Goal: Communication & Community: Share content

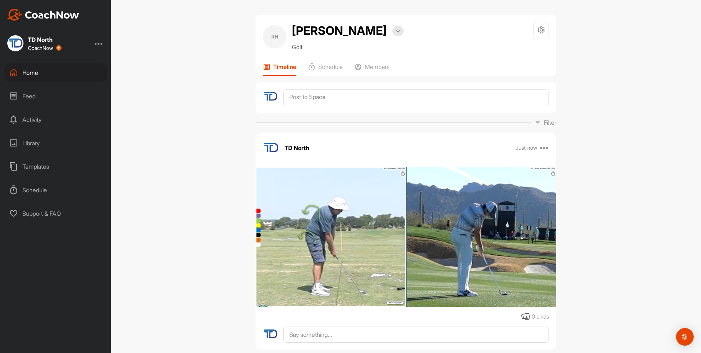
click at [88, 74] on div "Home" at bounding box center [55, 72] width 103 height 18
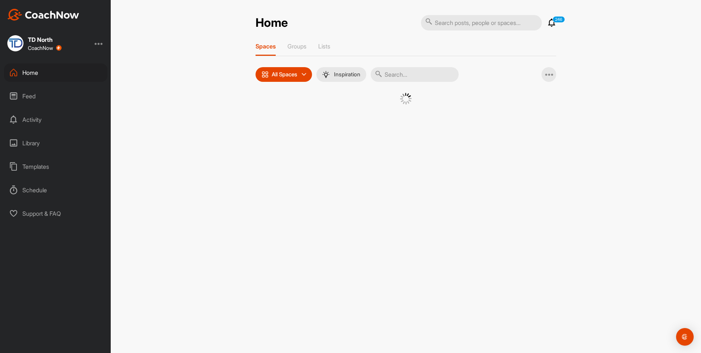
click at [420, 73] on input "text" at bounding box center [415, 74] width 88 height 15
type input "bear"
click at [344, 112] on div "BS" at bounding box center [338, 112] width 38 height 38
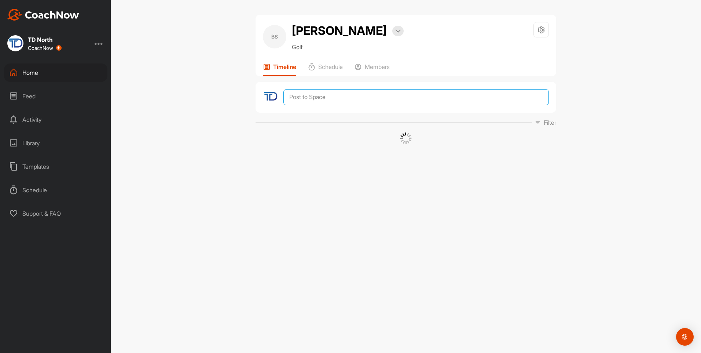
click at [356, 97] on textarea at bounding box center [415, 97] width 265 height 16
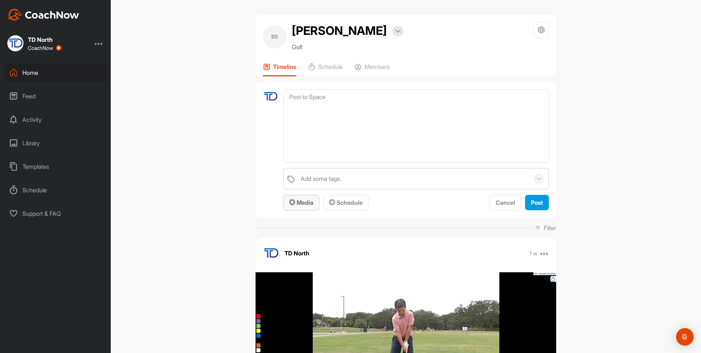
click at [304, 205] on span "Media" at bounding box center [301, 202] width 24 height 7
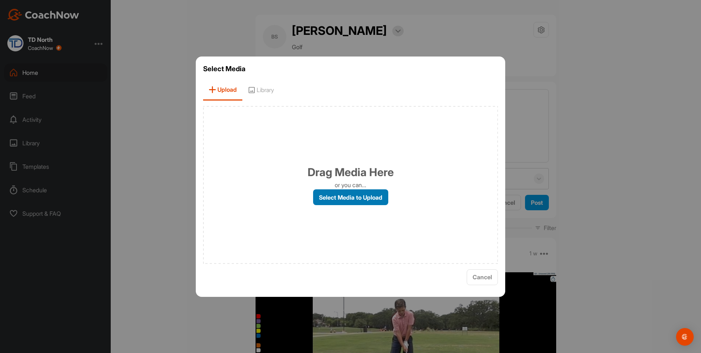
click at [334, 192] on label "Select Media to Upload" at bounding box center [350, 197] width 75 height 16
click at [0, 0] on input "Select Media to Upload" at bounding box center [0, 0] width 0 height 0
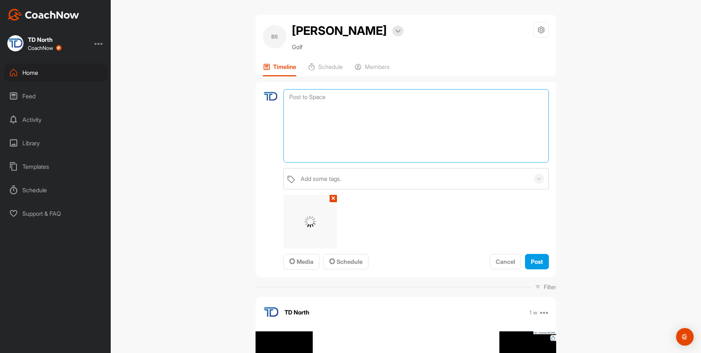
click at [386, 104] on textarea at bounding box center [415, 125] width 265 height 73
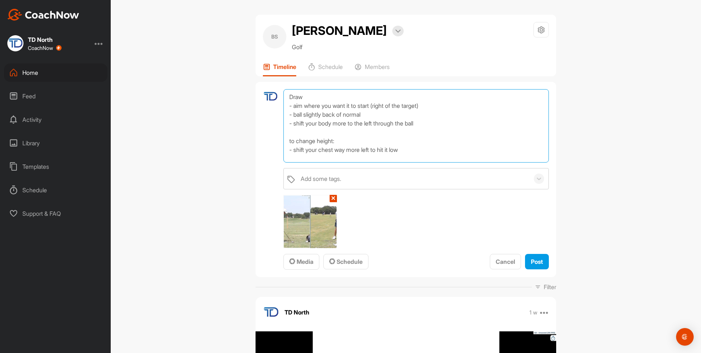
scroll to position [0, 0]
drag, startPoint x: 412, startPoint y: 158, endPoint x: 282, endPoint y: 143, distance: 131.4
click at [283, 143] on textarea "Draw - aim where you want it to start (right of the target) - ball slightly bac…" at bounding box center [415, 125] width 265 height 73
click at [438, 143] on textarea "Draw - aim where you want it to start (right of the target) - ball slightly bac…" at bounding box center [415, 125] width 265 height 73
type textarea "Draw - aim where you want it to start (right of the target) - ball slightly bac…"
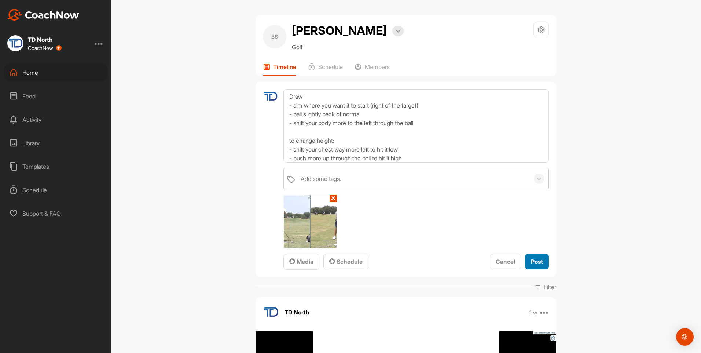
click at [541, 264] on button "Post" at bounding box center [537, 262] width 24 height 16
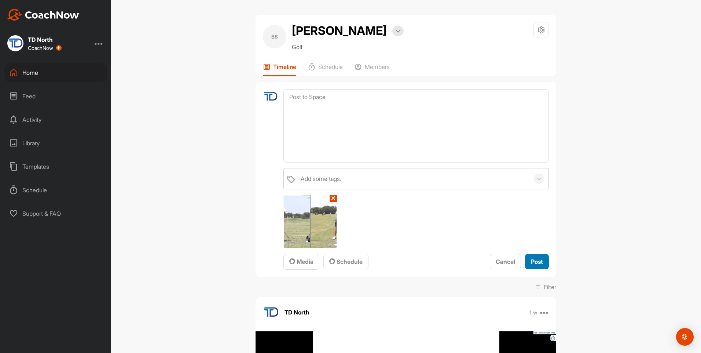
scroll to position [0, 0]
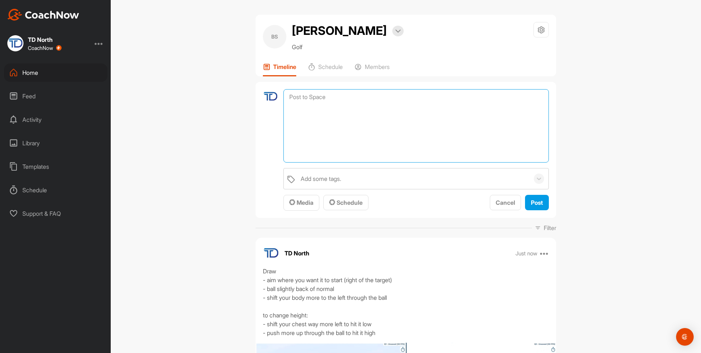
click at [349, 97] on textarea at bounding box center [415, 125] width 265 height 73
click at [303, 208] on button "Media" at bounding box center [301, 203] width 36 height 16
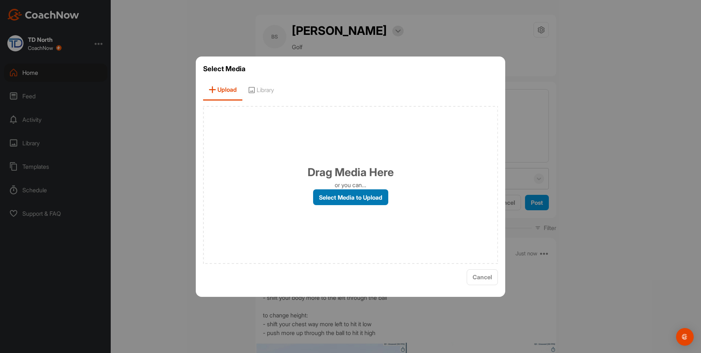
click at [329, 202] on label "Select Media to Upload" at bounding box center [350, 197] width 75 height 16
click at [0, 0] on input "Select Media to Upload" at bounding box center [0, 0] width 0 height 0
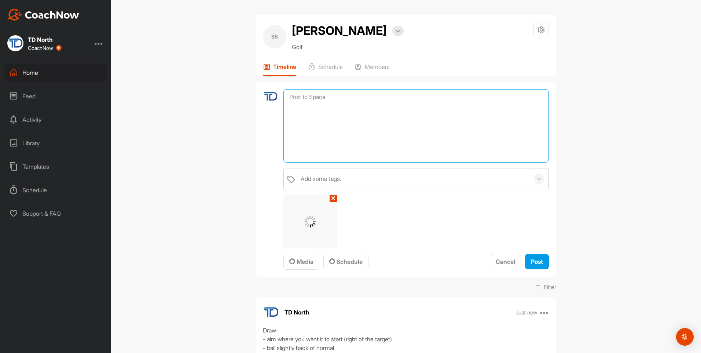
click at [407, 107] on textarea at bounding box center [415, 125] width 265 height 73
paste textarea "to change height: - shift your chest way more left to hit it low - push more up…"
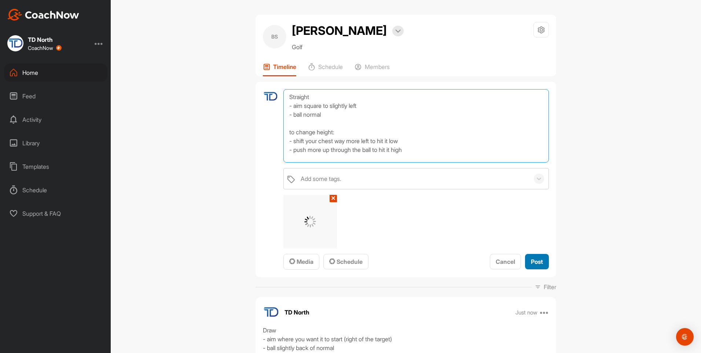
type textarea "Straight - aim square to slightly left - ball normal to change height: - shift …"
click at [540, 265] on span "Post" at bounding box center [537, 261] width 12 height 7
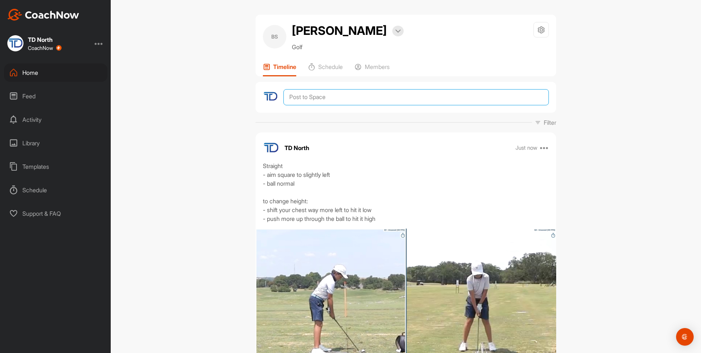
click at [337, 98] on textarea at bounding box center [415, 97] width 265 height 16
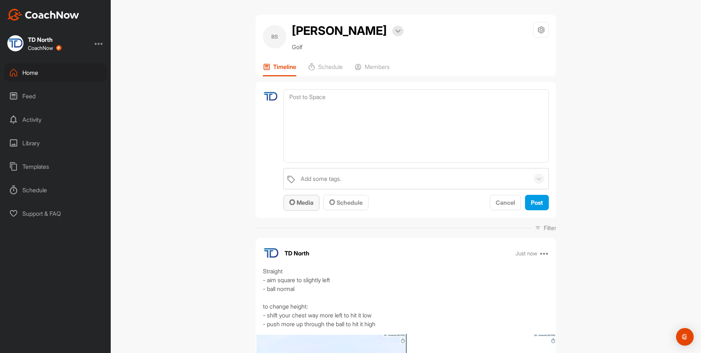
click at [303, 201] on span "Media" at bounding box center [301, 202] width 24 height 7
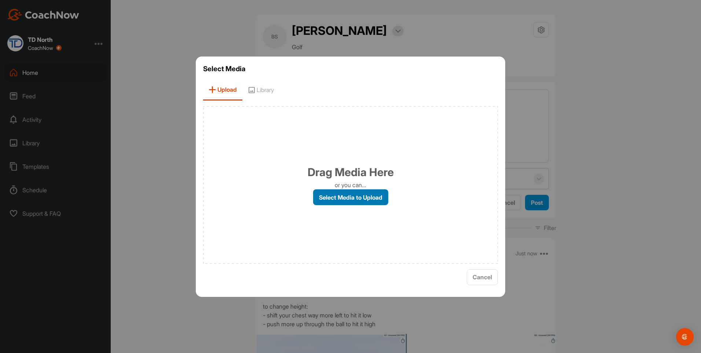
click at [326, 199] on label "Select Media to Upload" at bounding box center [350, 197] width 75 height 16
click at [0, 0] on input "Select Media to Upload" at bounding box center [0, 0] width 0 height 0
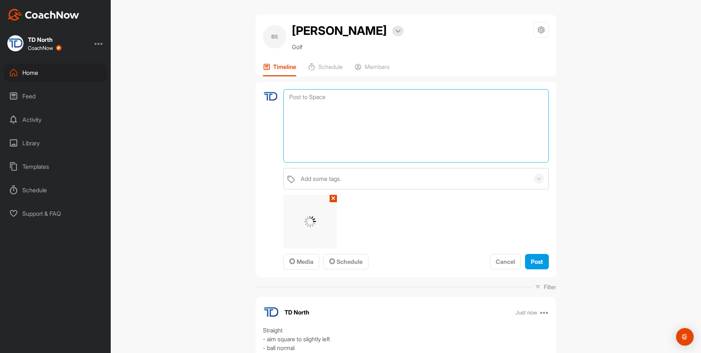
click at [420, 120] on textarea at bounding box center [415, 125] width 265 height 73
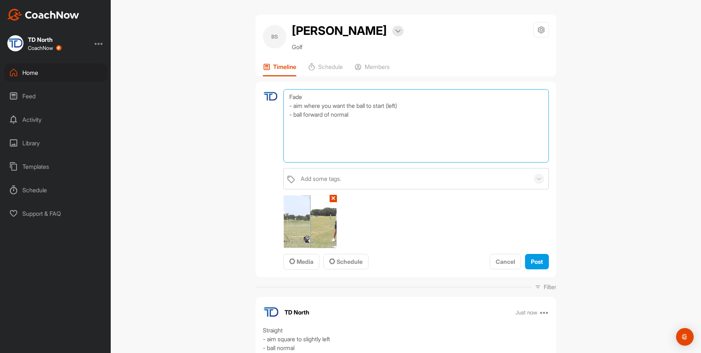
paste textarea "to change height: - shift your chest way more left to hit it low - push more up…"
type textarea "Fade - aim where you want the ball to start (left) - ball forward of normal to …"
click at [535, 262] on span "Post" at bounding box center [537, 261] width 12 height 7
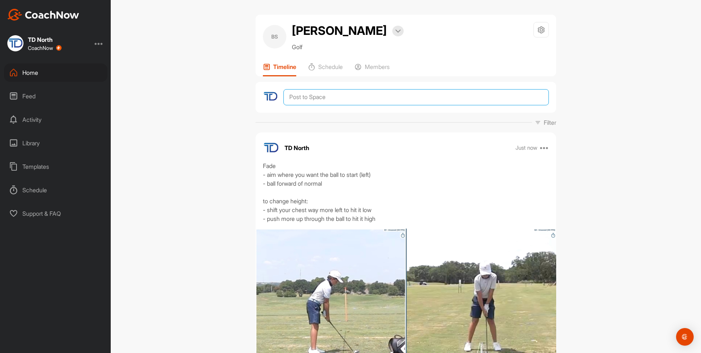
click at [315, 102] on textarea at bounding box center [415, 97] width 265 height 16
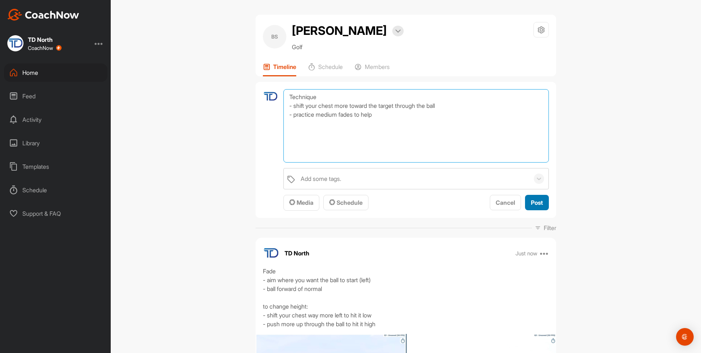
type textarea "Technique - shift your chest more toward the target through the ball - practice…"
click at [535, 200] on span "Post" at bounding box center [537, 202] width 12 height 7
